Goal: Task Accomplishment & Management: Manage account settings

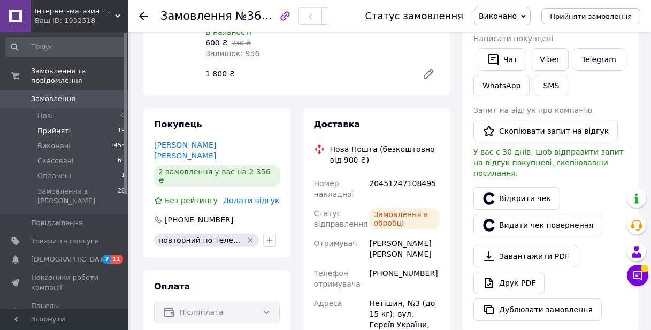
scroll to position [2, 0]
click at [80, 132] on li "Прийняті 19" at bounding box center [66, 131] width 132 height 15
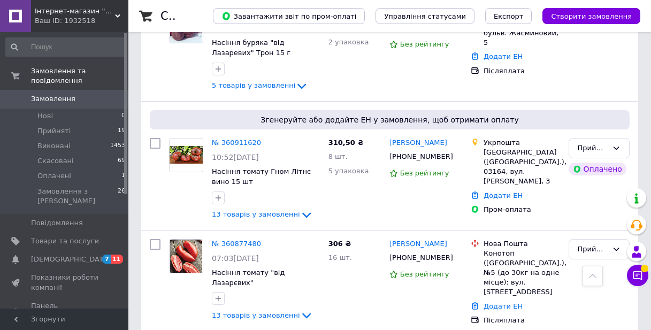
scroll to position [1054, 0]
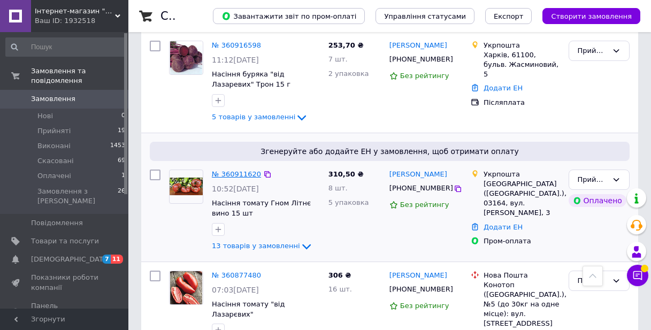
click at [244, 170] on link "№ 360911620" at bounding box center [236, 174] width 49 height 8
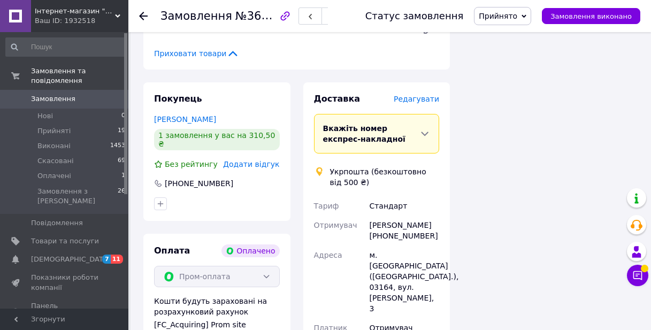
scroll to position [1407, 0]
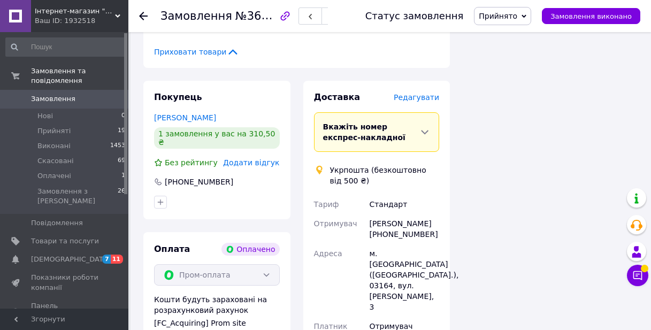
click at [425, 93] on span "Редагувати" at bounding box center [416, 97] width 45 height 9
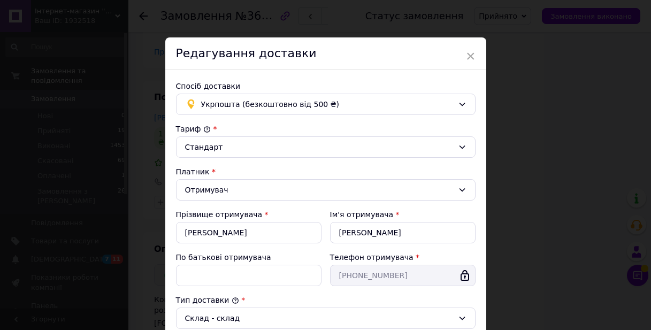
scroll to position [339, 0]
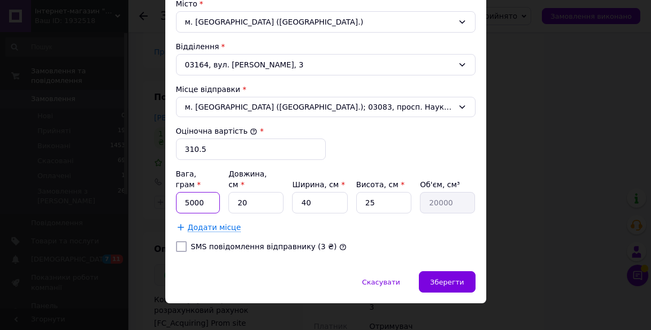
click at [208, 193] on input "5000" at bounding box center [198, 202] width 44 height 21
type input "150"
click at [325, 192] on input "40" at bounding box center [319, 202] width 55 height 21
type input "4"
type input "2000"
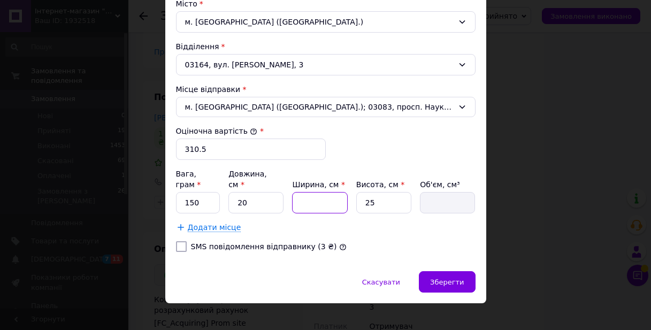
type input "5"
type input "2500"
type input "5"
type input "1"
type input "100"
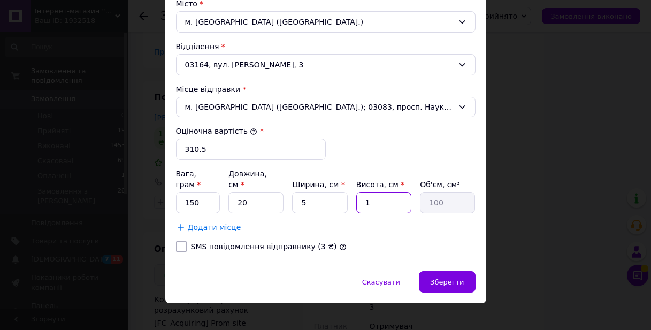
type input "15"
type input "1500"
type input "15"
click at [446, 278] on span "Зберегти" at bounding box center [447, 282] width 34 height 8
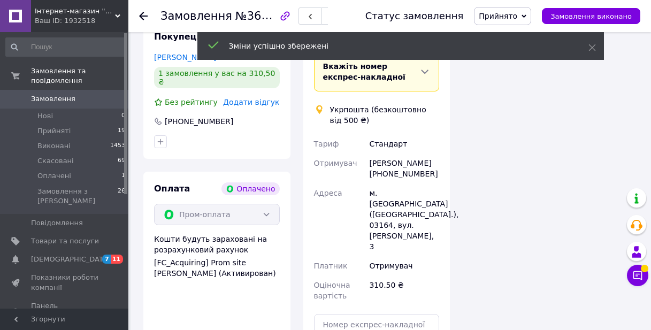
scroll to position [1529, 0]
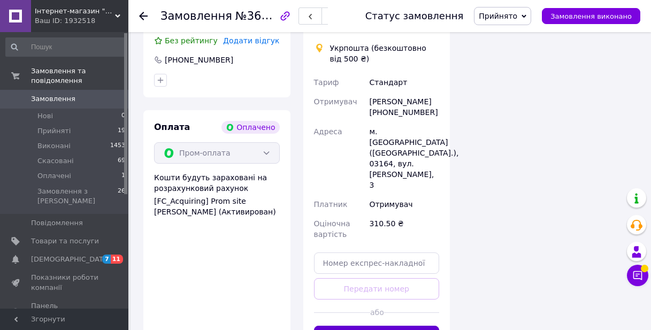
click at [406, 326] on button "Створити ярлик" at bounding box center [377, 336] width 126 height 21
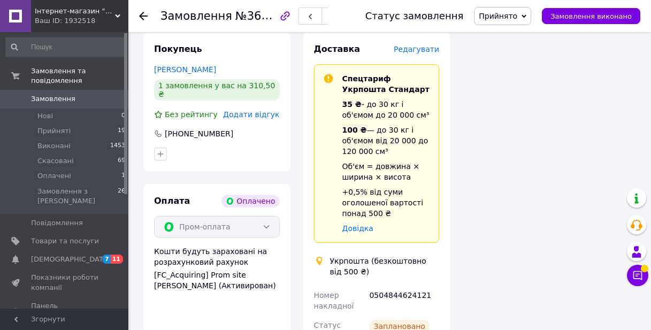
scroll to position [1459, 0]
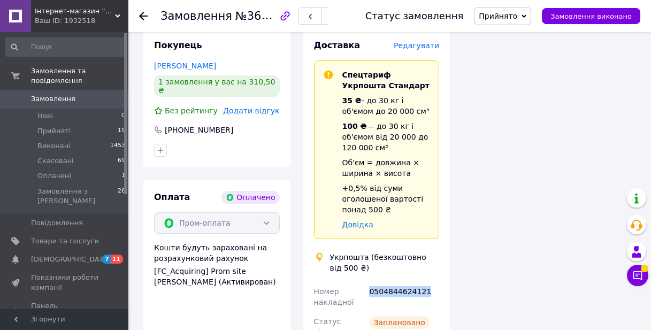
drag, startPoint x: 428, startPoint y: 256, endPoint x: 370, endPoint y: 253, distance: 57.8
click at [369, 282] on div "0504844624121" at bounding box center [404, 297] width 74 height 30
copy div "0504844624121"
click at [580, 20] on button "Замовлення виконано" at bounding box center [591, 16] width 98 height 16
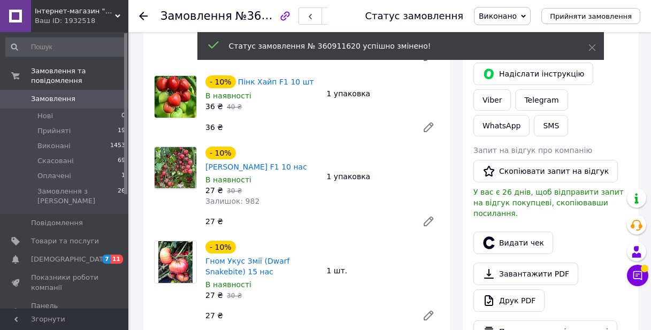
scroll to position [148, 0]
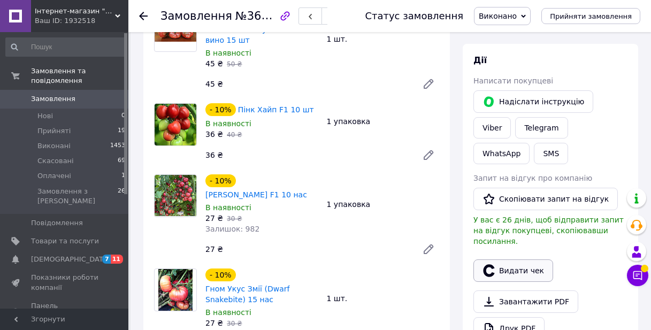
click at [514, 263] on button "Видати чек" at bounding box center [513, 270] width 80 height 22
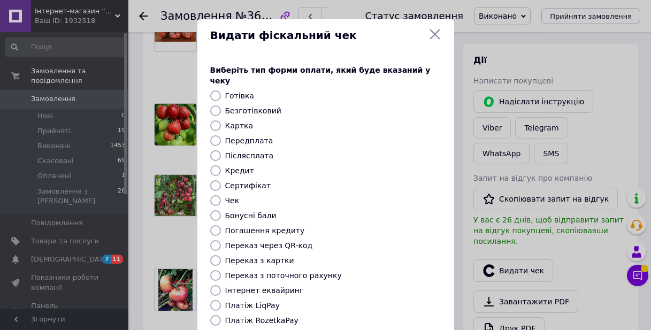
click at [264, 106] on label "Безготівковий" at bounding box center [253, 110] width 56 height 9
click at [221, 105] on input "Безготівковий" at bounding box center [215, 110] width 11 height 11
radio input "true"
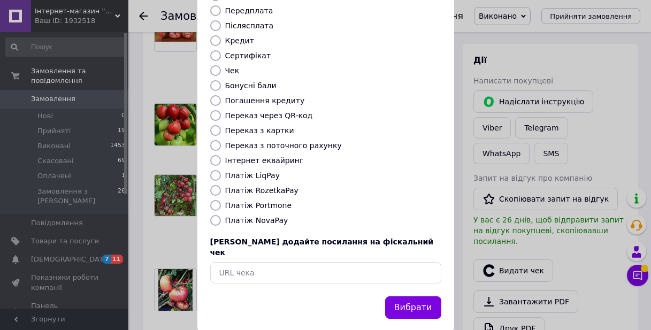
scroll to position [129, 0]
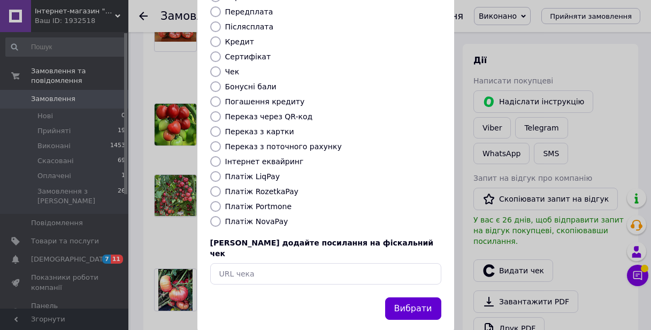
click at [425, 297] on button "Вибрати" at bounding box center [413, 308] width 56 height 23
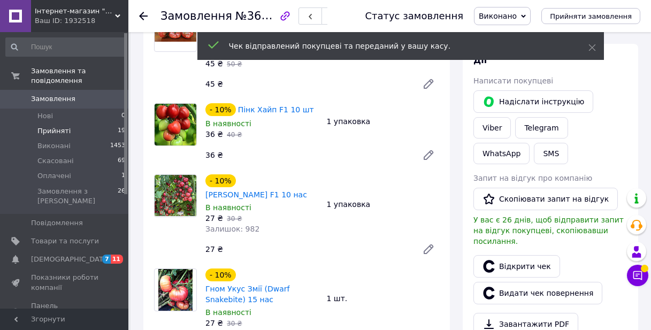
click at [60, 128] on span "Прийняті" at bounding box center [53, 131] width 33 height 10
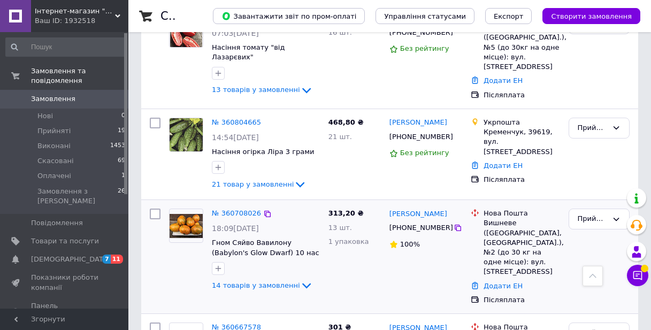
scroll to position [1341, 0]
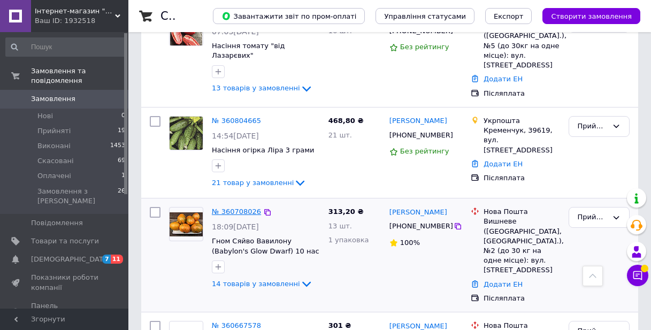
click at [238, 207] on link "№ 360708026" at bounding box center [236, 211] width 49 height 8
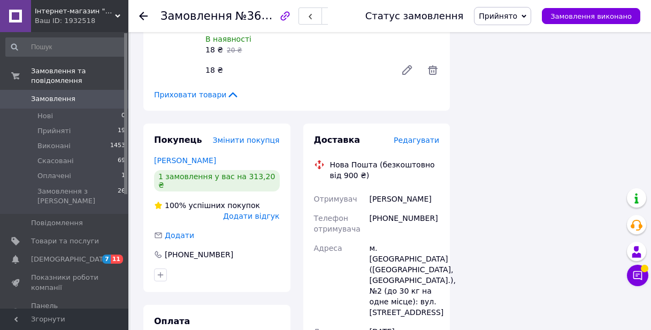
scroll to position [1414, 0]
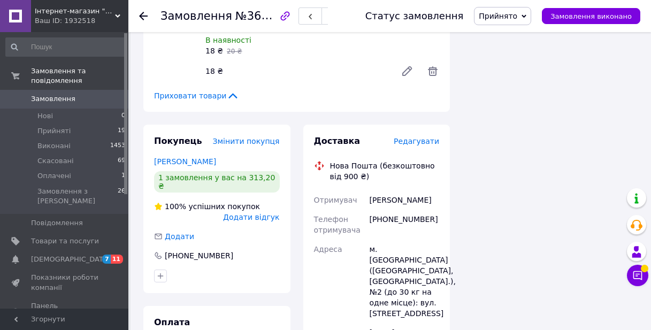
click at [428, 137] on span "Редагувати" at bounding box center [416, 141] width 45 height 9
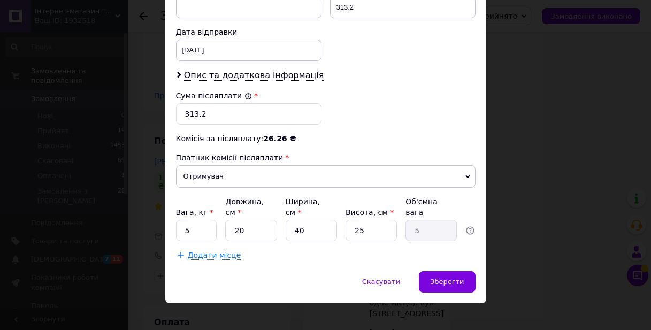
scroll to position [496, 0]
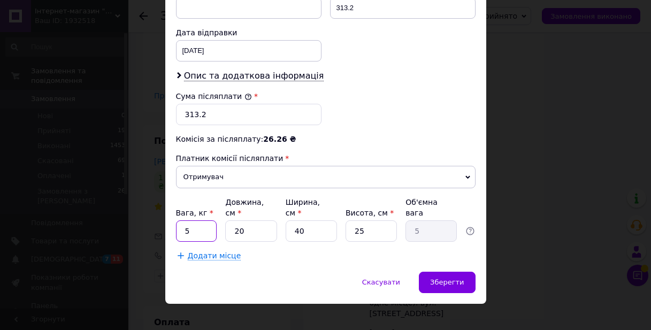
click at [210, 220] on input "5" at bounding box center [196, 230] width 41 height 21
type input "0.5"
click at [323, 220] on input "40" at bounding box center [311, 230] width 51 height 21
type input "4"
type input "0.5"
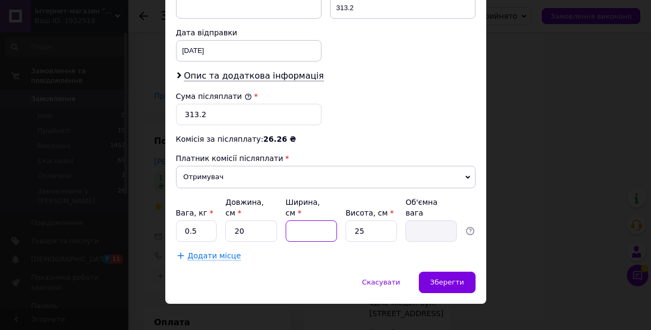
type input "5"
type input "0.63"
type input "5"
type input "1"
type input "0.1"
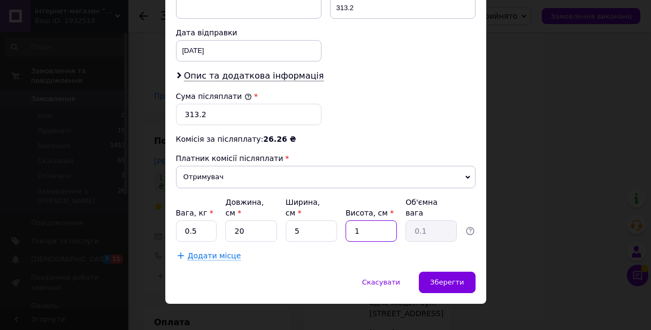
type input "15"
type input "0.38"
type input "15"
click at [450, 278] on span "Зберегти" at bounding box center [447, 282] width 34 height 8
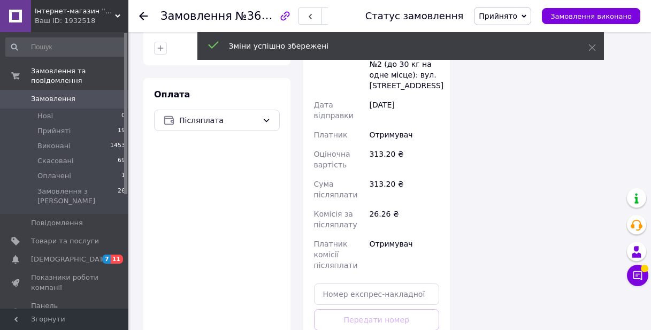
scroll to position [1645, 0]
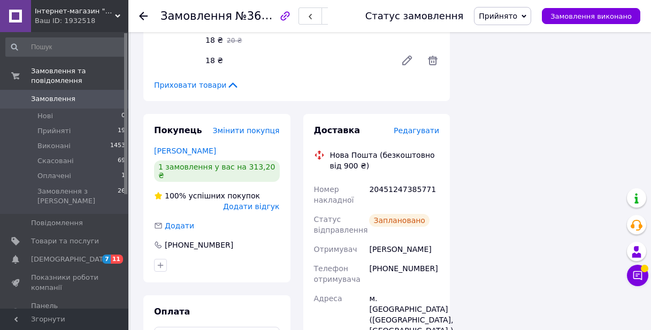
scroll to position [1422, 0]
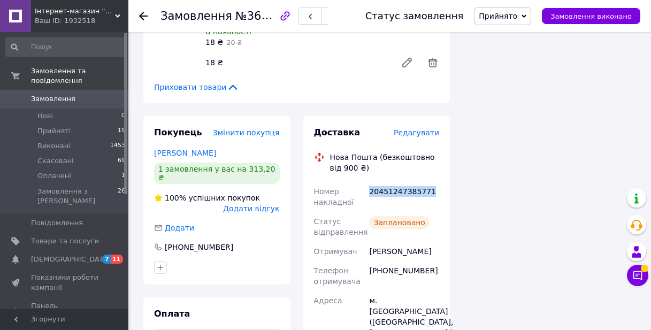
drag, startPoint x: 432, startPoint y: 132, endPoint x: 370, endPoint y: 130, distance: 62.0
click at [370, 182] on div "20451247385771" at bounding box center [404, 197] width 74 height 30
copy div "20451247385771"
click at [600, 14] on span "Замовлення виконано" at bounding box center [590, 16] width 81 height 8
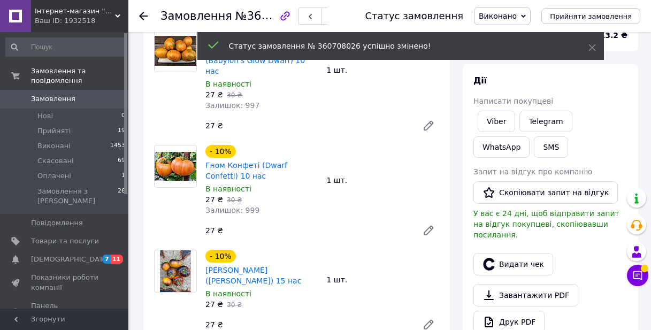
scroll to position [183, 0]
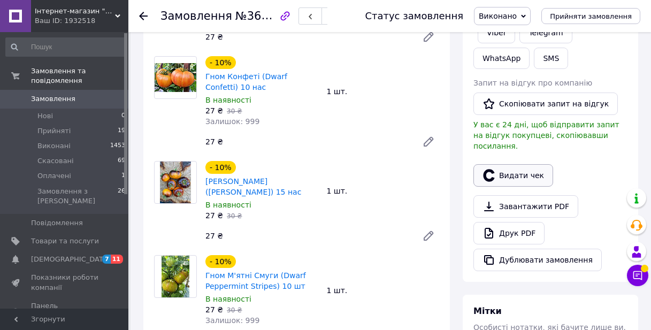
click at [532, 166] on button "Видати чек" at bounding box center [513, 175] width 80 height 22
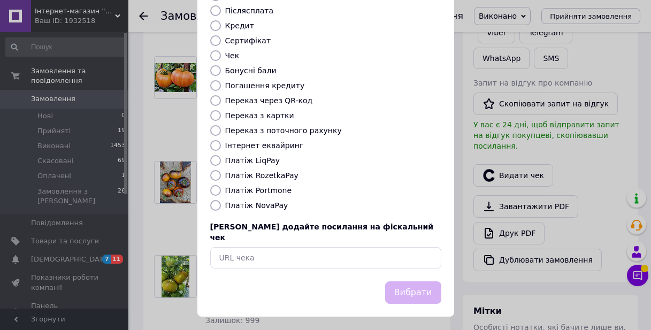
scroll to position [129, 0]
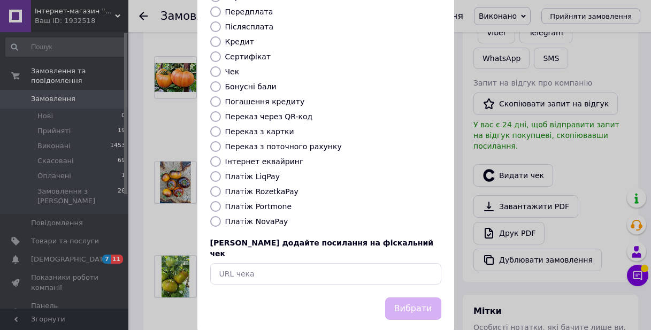
click at [215, 216] on input "Платіж NovaPay" at bounding box center [215, 221] width 11 height 11
radio input "true"
click at [418, 297] on button "Вибрати" at bounding box center [413, 308] width 56 height 23
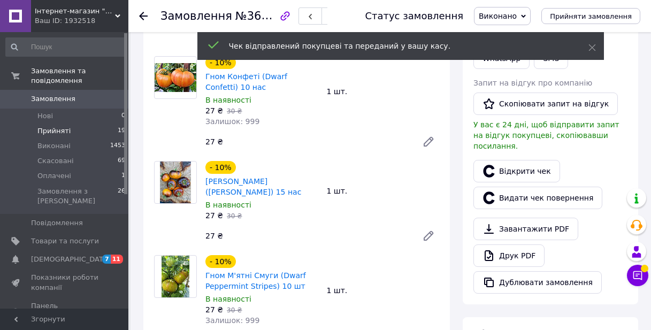
click at [60, 130] on span "Прийняті" at bounding box center [53, 131] width 33 height 10
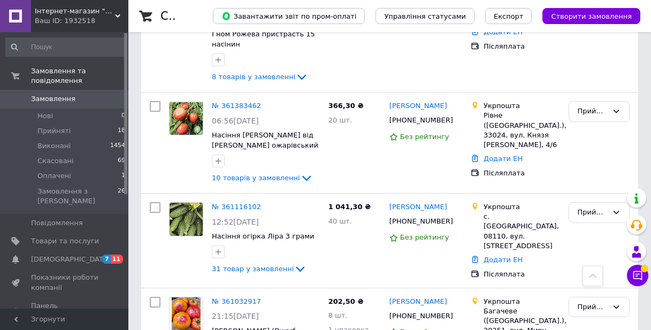
scroll to position [714, 0]
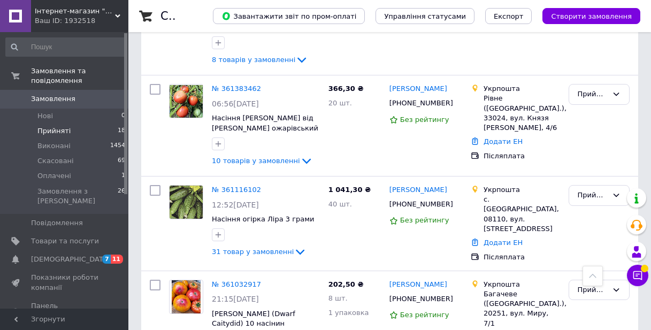
click at [60, 128] on span "Прийняті" at bounding box center [53, 131] width 33 height 10
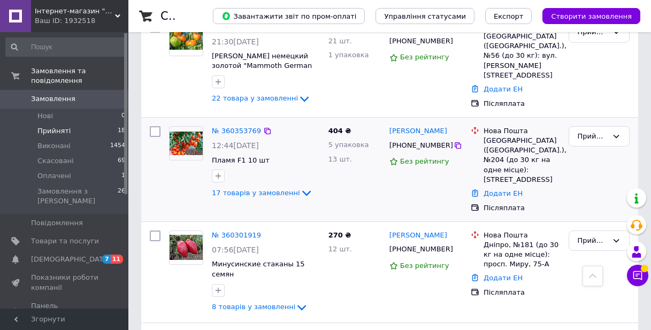
scroll to position [1463, 0]
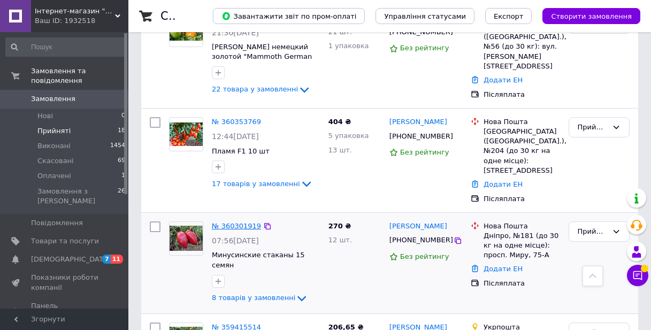
click at [230, 222] on link "№ 360301919" at bounding box center [236, 226] width 49 height 8
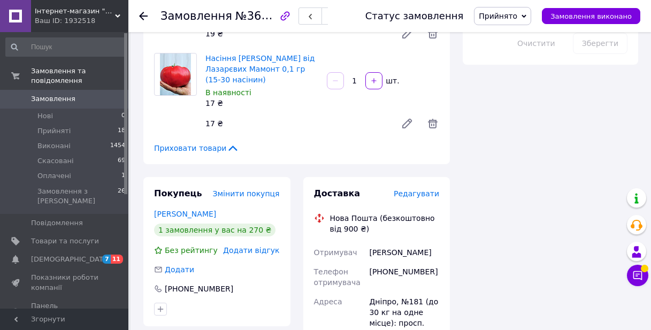
scroll to position [701, 0]
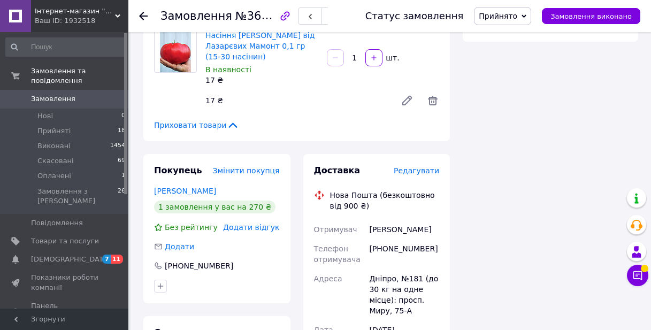
click at [424, 166] on span "Редагувати" at bounding box center [416, 170] width 45 height 9
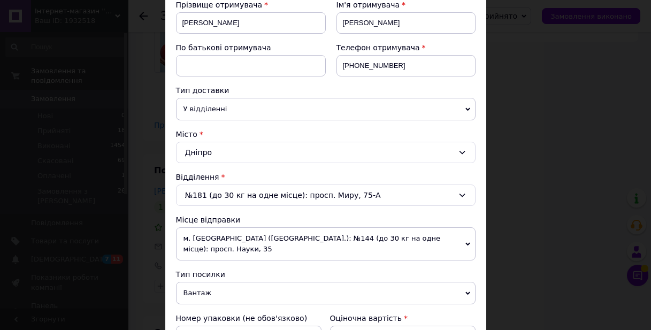
scroll to position [438, 0]
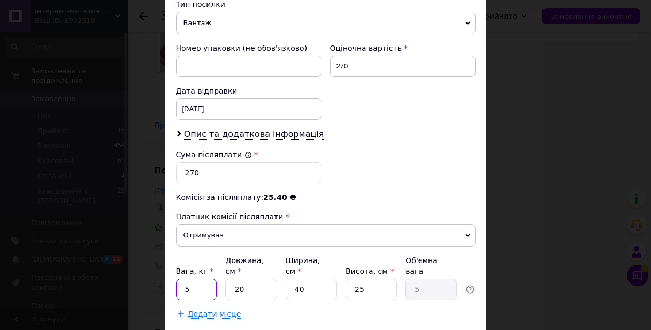
click at [215, 279] on input "5" at bounding box center [196, 289] width 41 height 21
type input "0.5"
click at [325, 279] on input "40" at bounding box center [311, 289] width 51 height 21
type input "4"
type input "0.5"
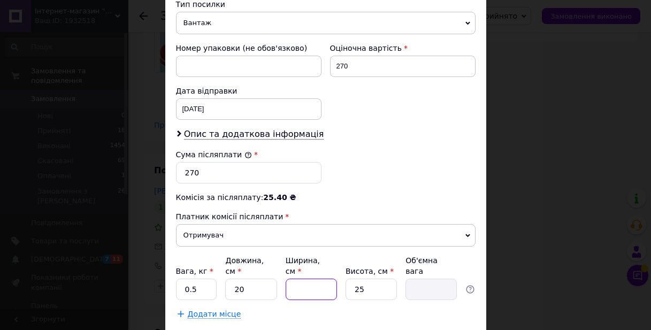
type input "5"
type input "0.63"
type input "5"
type input "1"
type input "0.1"
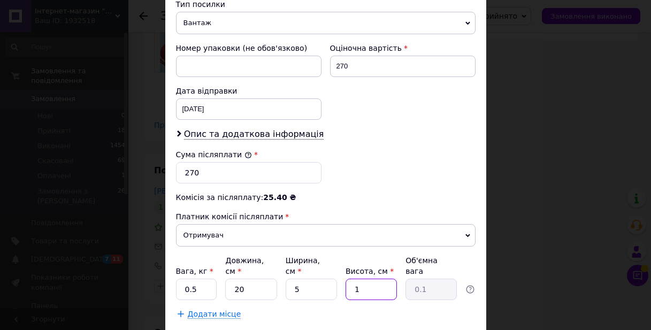
type input "15"
type input "0.38"
type input "15"
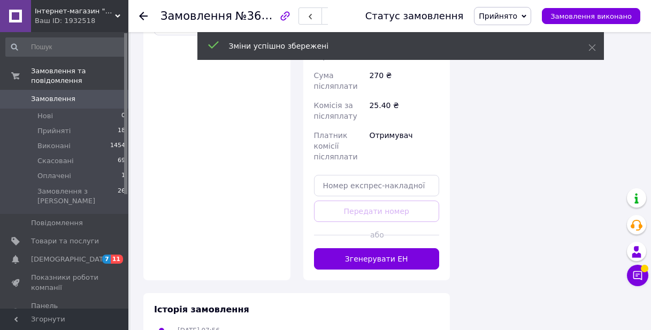
scroll to position [1039, 0]
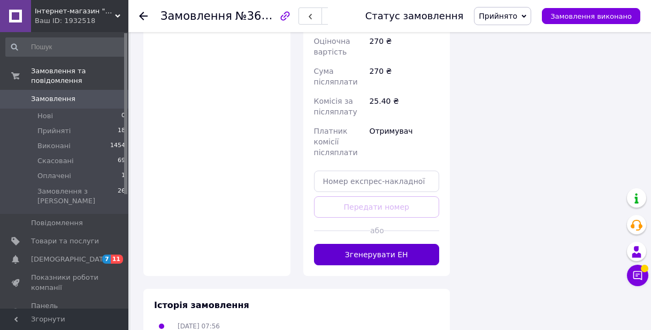
click at [423, 244] on button "Згенерувати ЕН" at bounding box center [377, 254] width 126 height 21
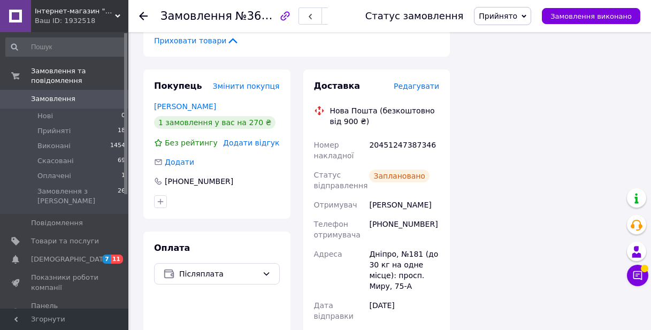
scroll to position [782, 0]
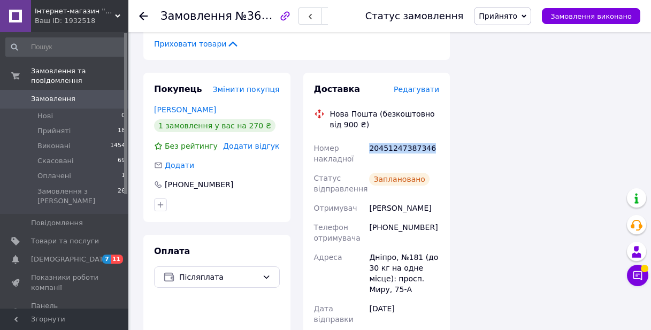
drag, startPoint x: 433, startPoint y: 122, endPoint x: 370, endPoint y: 124, distance: 63.1
click at [370, 138] on div "20451247387346" at bounding box center [404, 153] width 74 height 30
copy div "20451247387346"
